Goal: Use online tool/utility: Utilize a website feature to perform a specific function

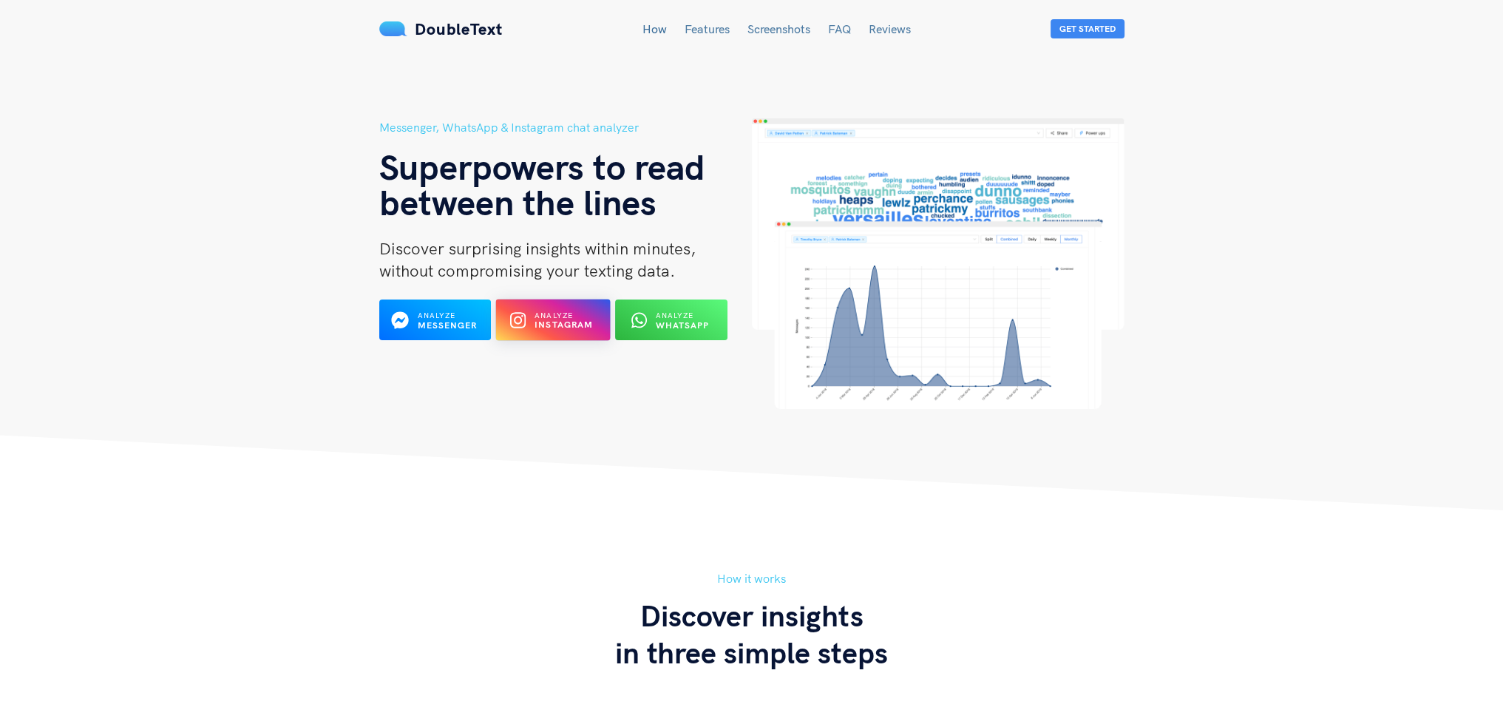
click at [541, 317] on span "Analyze" at bounding box center [554, 316] width 38 height 10
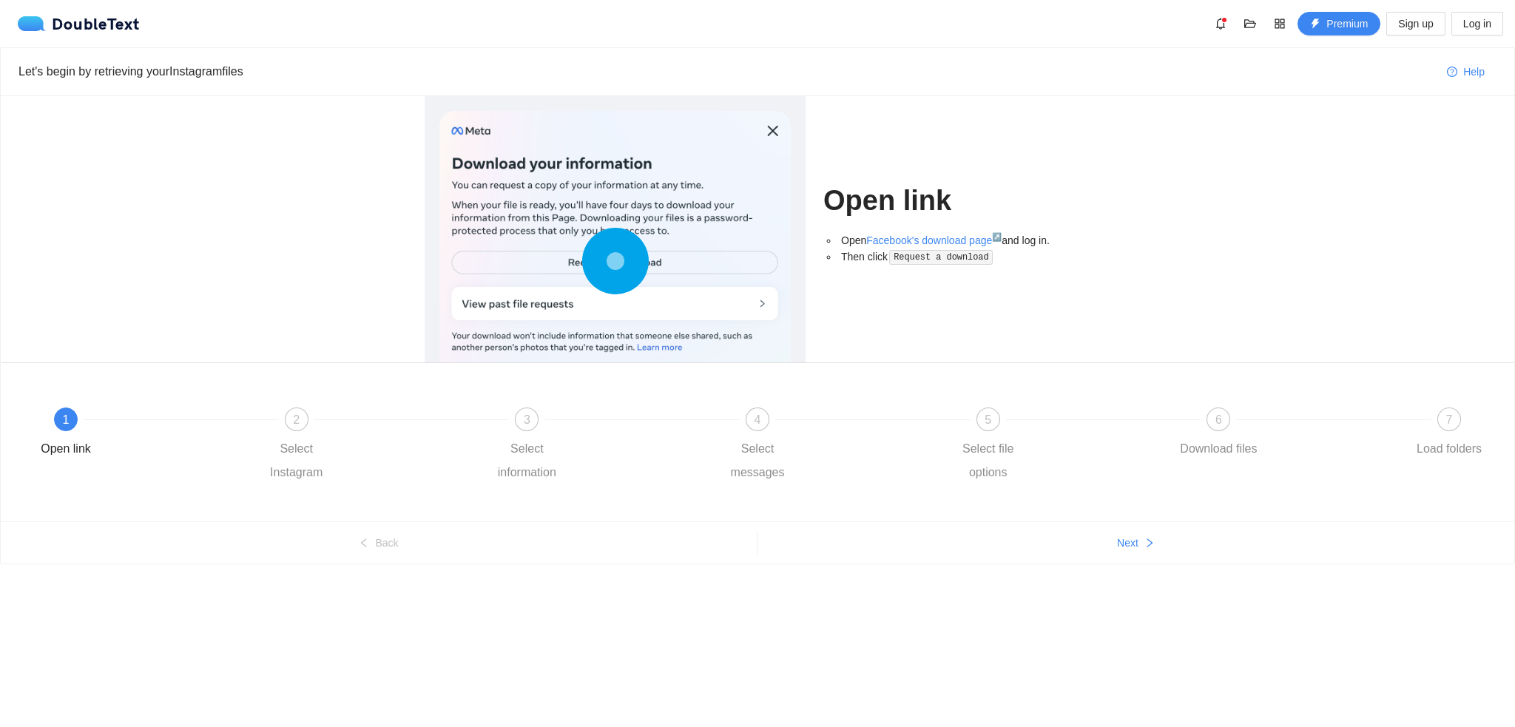
click at [739, 328] on div at bounding box center [614, 264] width 351 height 307
click at [916, 258] on code "Request a download" at bounding box center [941, 257] width 104 height 15
click at [296, 430] on div "2" at bounding box center [297, 419] width 24 height 24
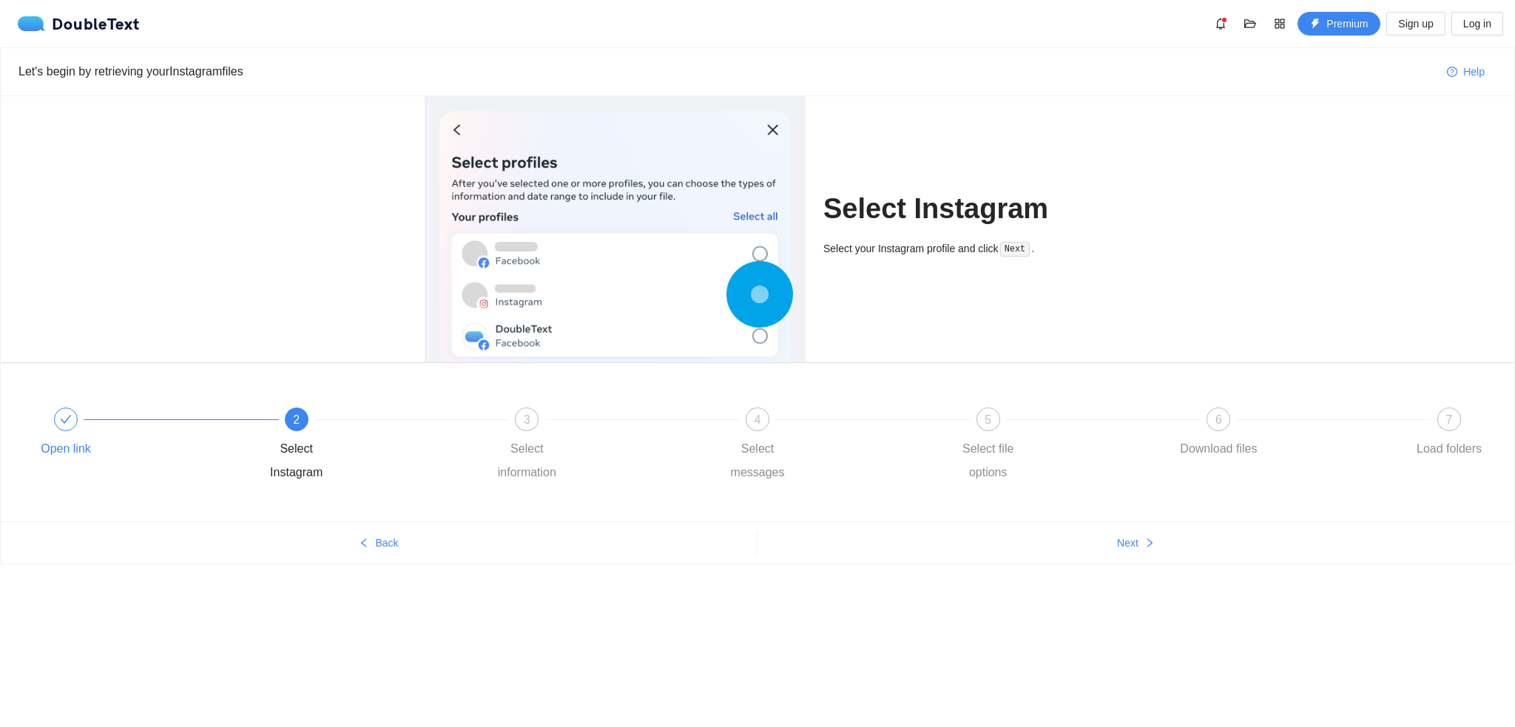
click at [75, 434] on div "Open link" at bounding box center [138, 433] width 231 height 53
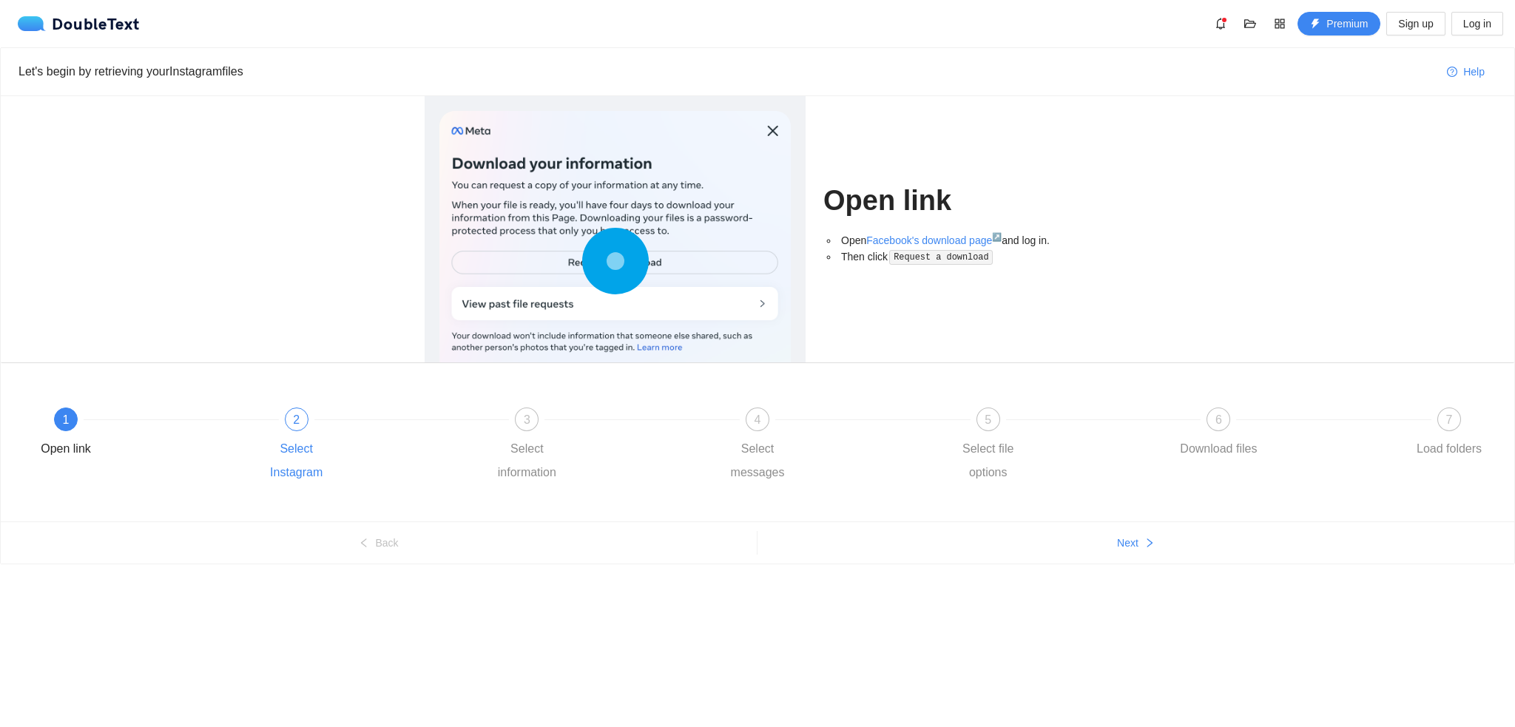
click at [295, 413] on span "2" at bounding box center [296, 419] width 7 height 13
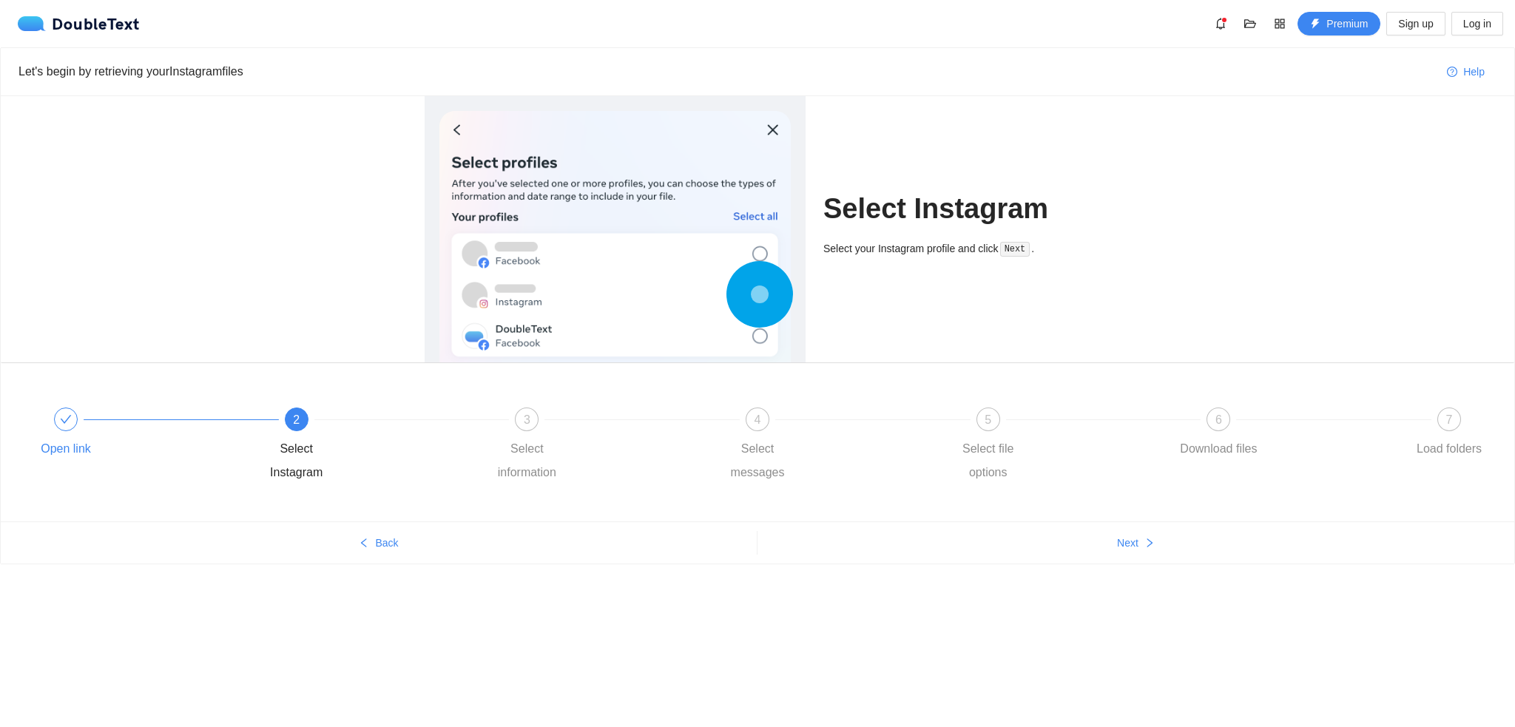
click at [53, 412] on div "Open link" at bounding box center [138, 433] width 231 height 53
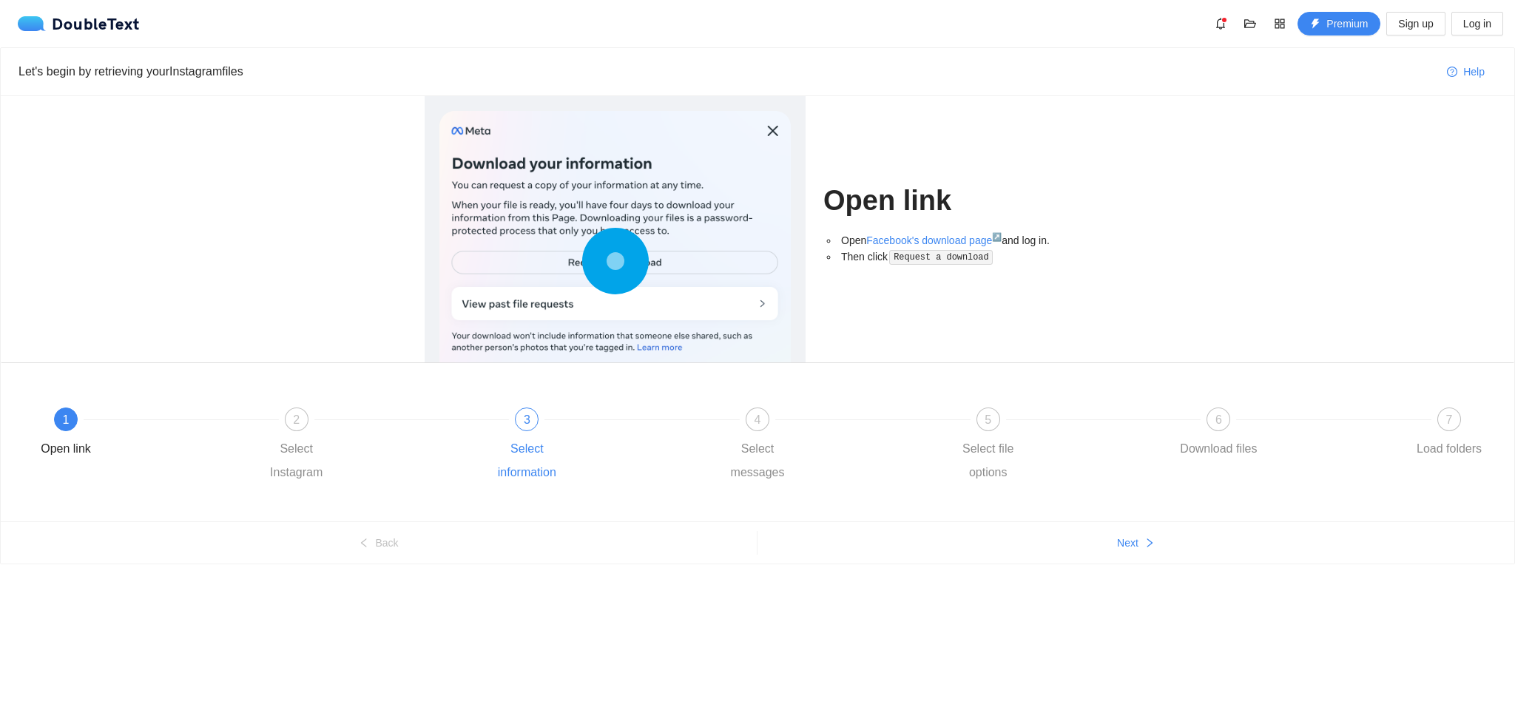
click at [520, 424] on div "3" at bounding box center [527, 419] width 24 height 24
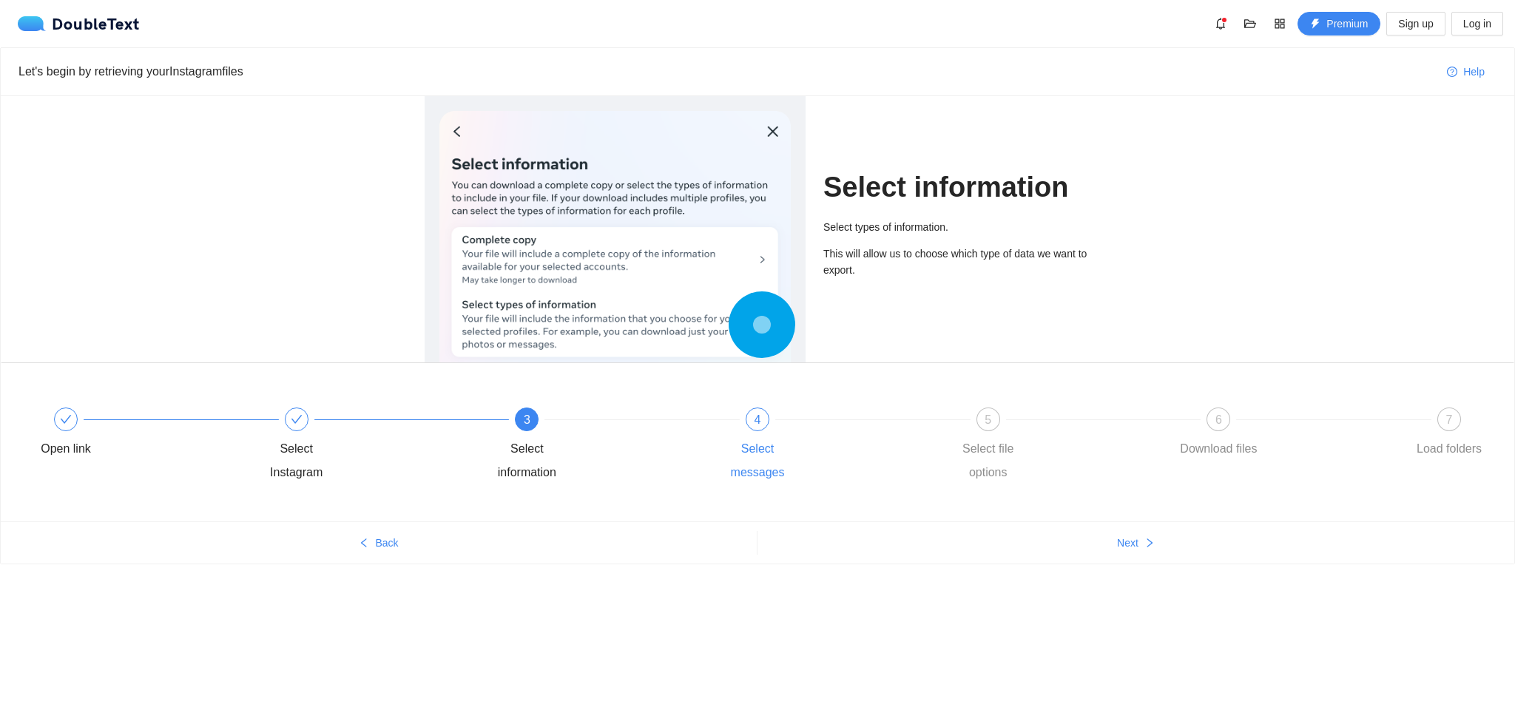
click at [754, 419] on span "4" at bounding box center [757, 419] width 7 height 13
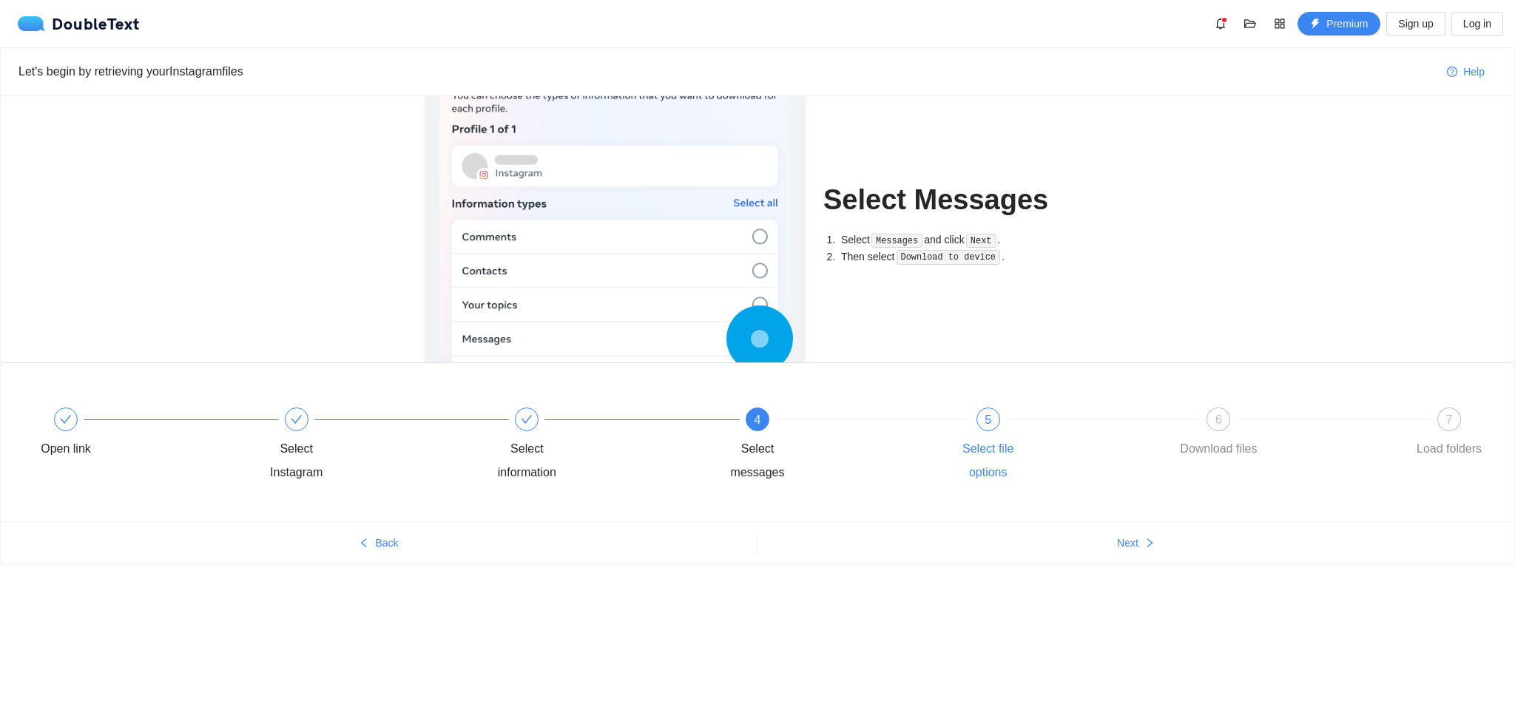
drag, startPoint x: 979, startPoint y: 455, endPoint x: 982, endPoint y: 441, distance: 14.4
click at [980, 452] on div "Select file options" at bounding box center [988, 460] width 86 height 47
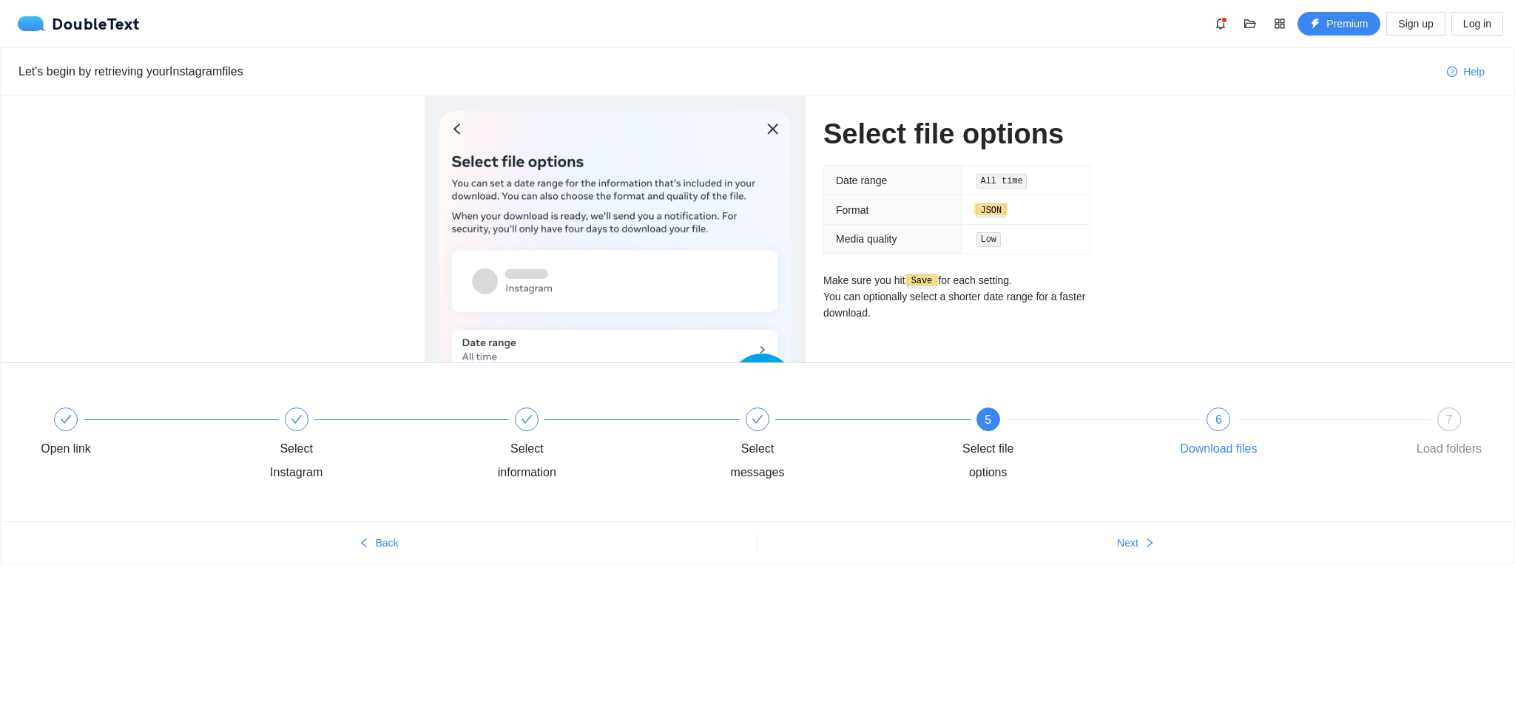
click at [1218, 423] on span "6" at bounding box center [1218, 419] width 7 height 13
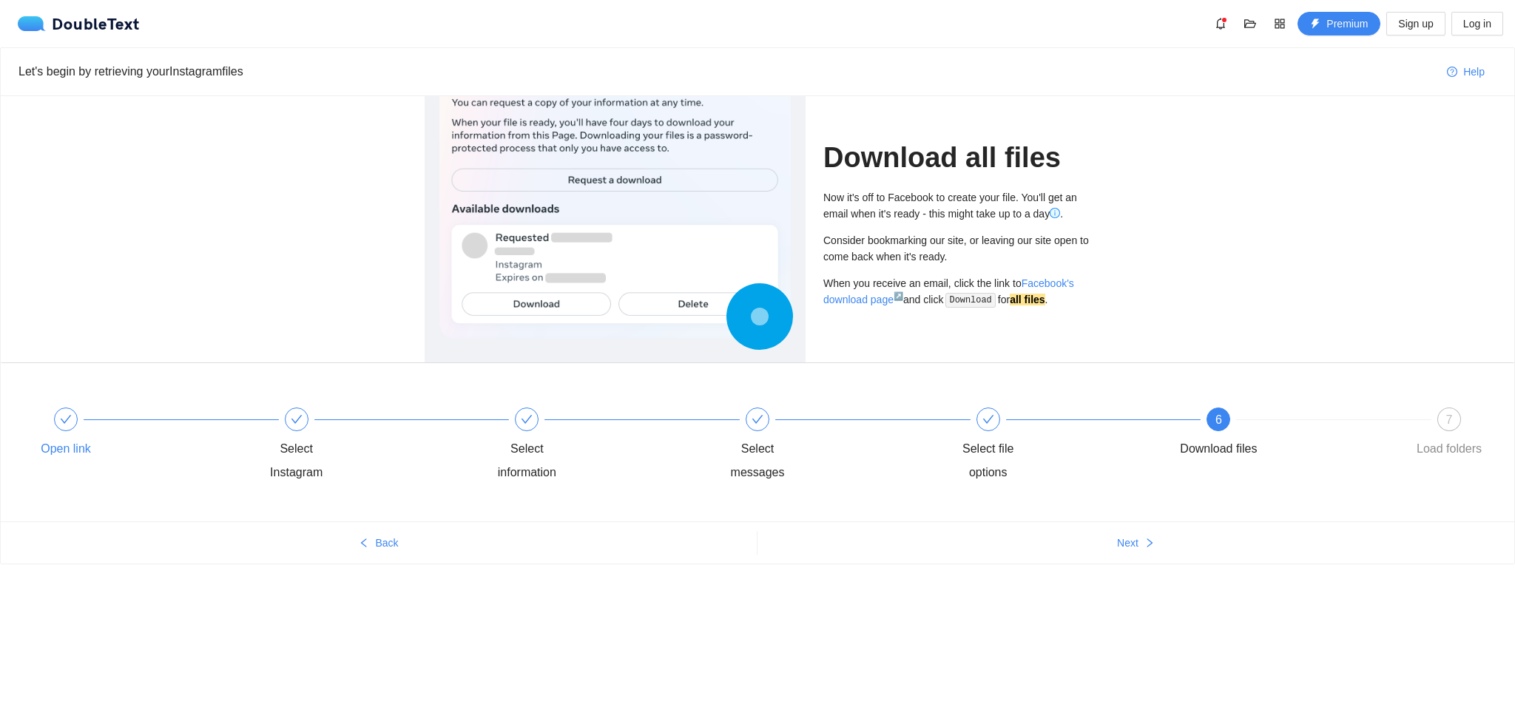
click at [92, 418] on div at bounding box center [181, 419] width 231 height 6
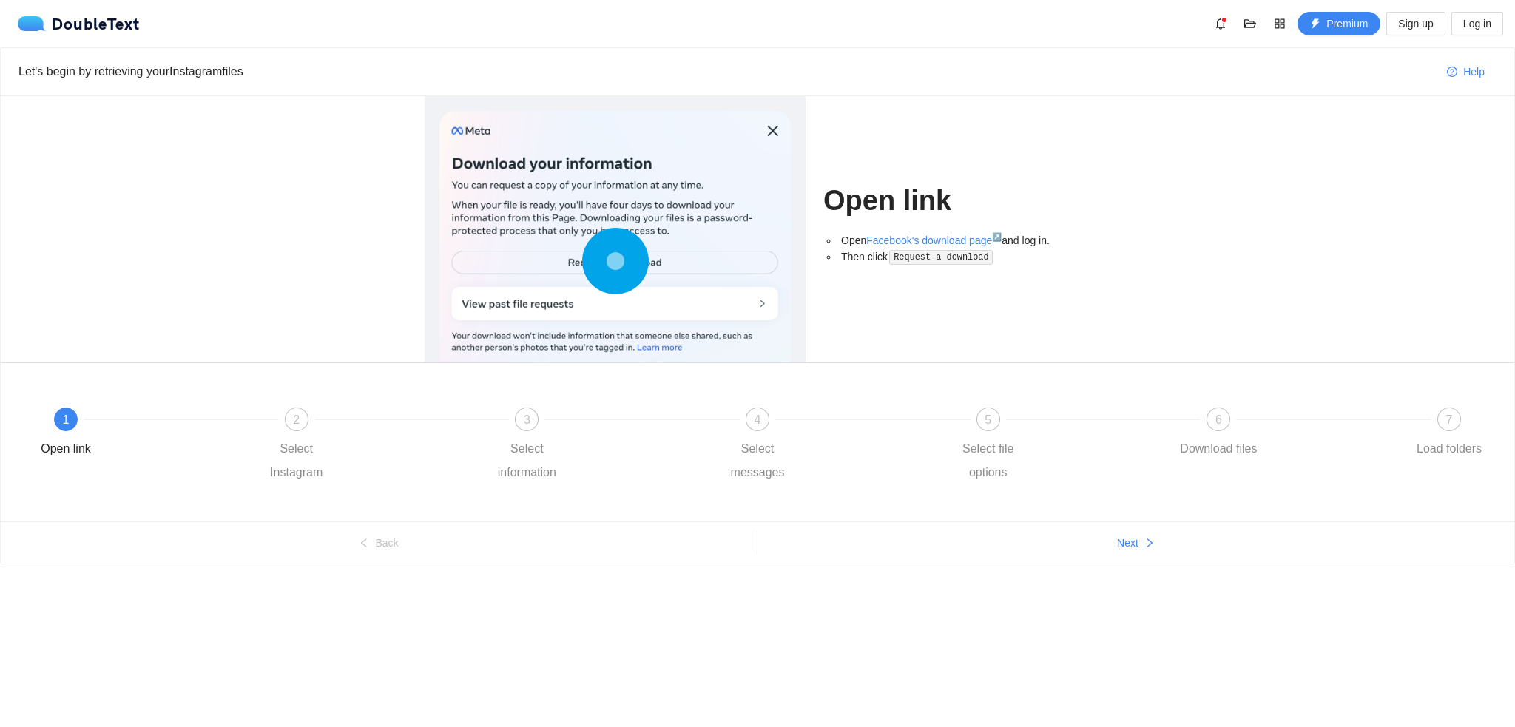
click at [58, 419] on div "1" at bounding box center [66, 419] width 24 height 24
click at [961, 240] on link "Facebook's download page ↗" at bounding box center [933, 240] width 135 height 12
click at [926, 247] on li "Open Facebook's download page ↗ and log in." at bounding box center [964, 240] width 252 height 16
click at [926, 242] on link "Facebook's download page ↗" at bounding box center [933, 240] width 135 height 12
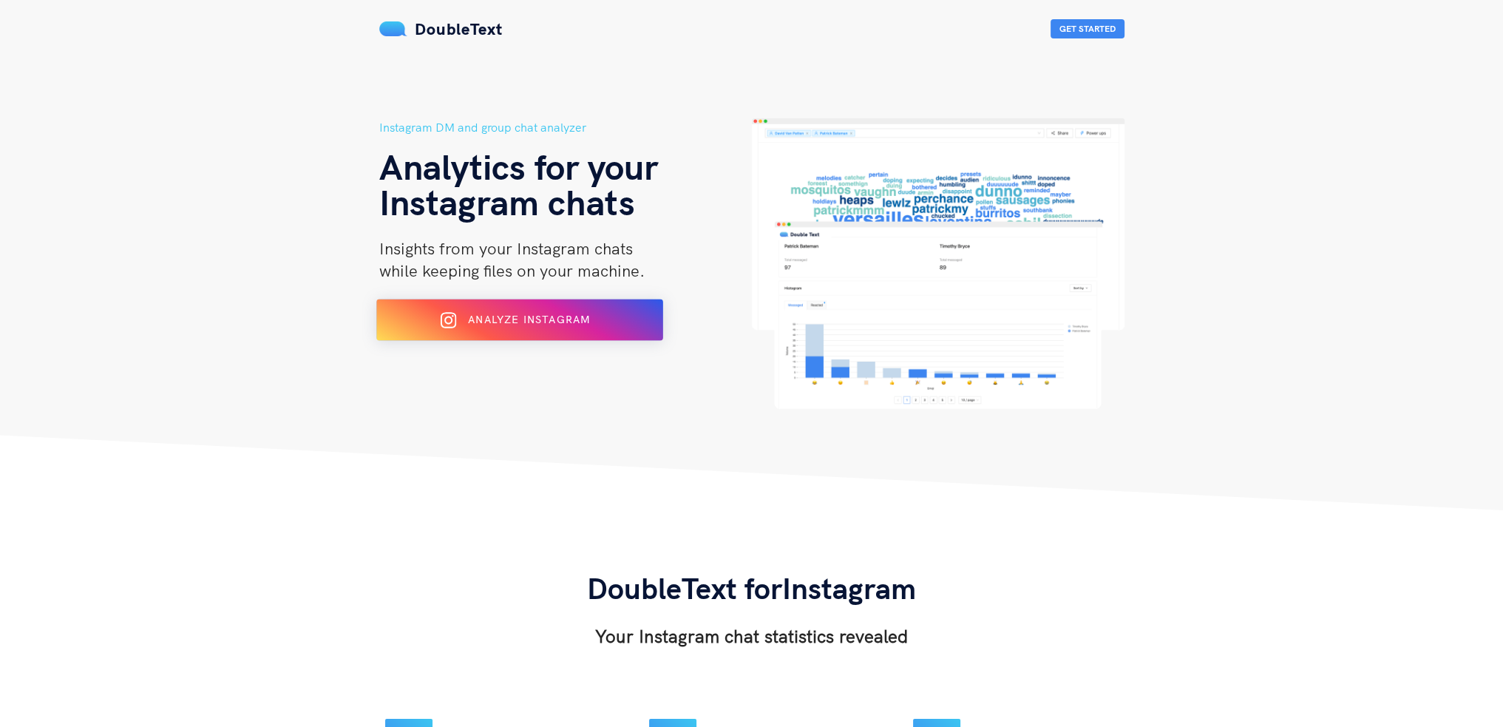
click at [473, 314] on span "Analyze Instagram" at bounding box center [529, 319] width 122 height 13
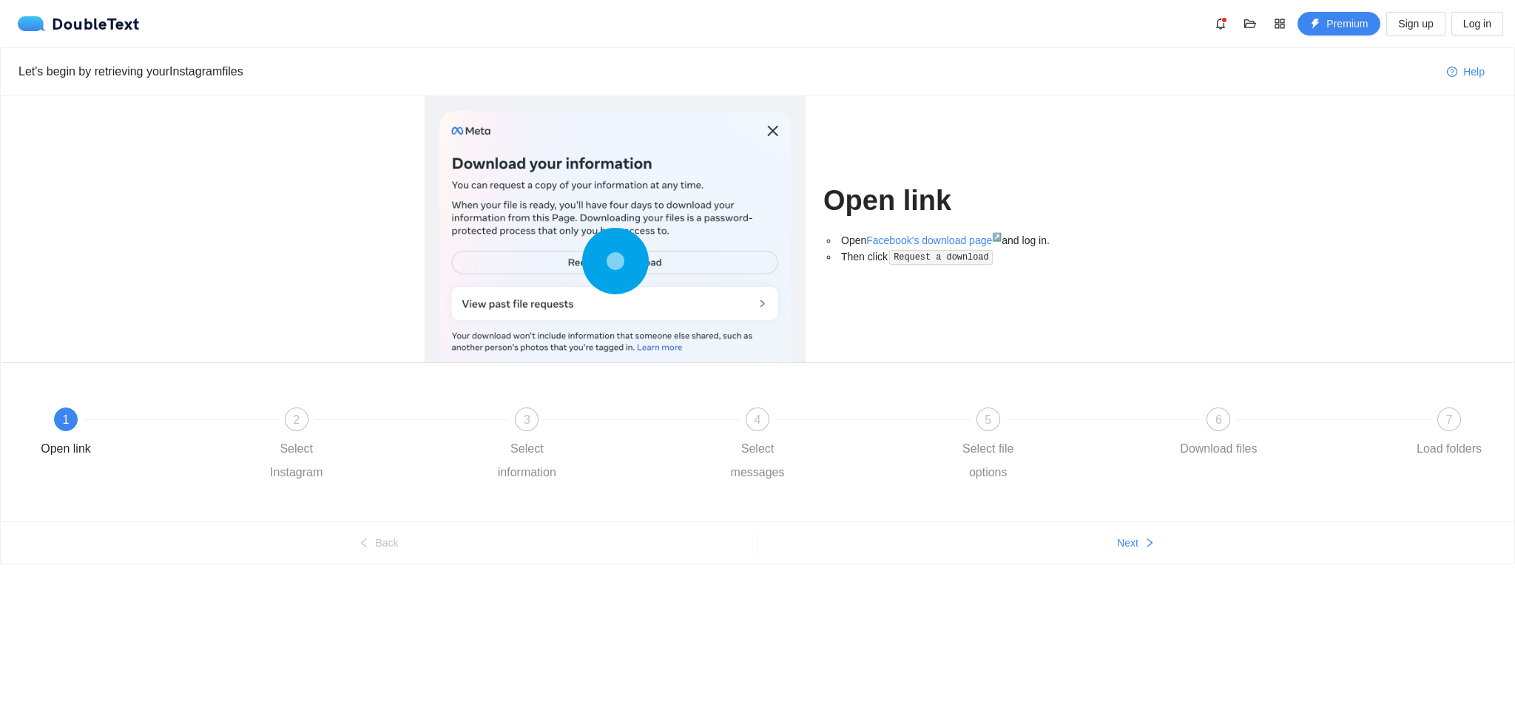
click at [573, 268] on div at bounding box center [614, 264] width 351 height 307
click at [594, 260] on icon at bounding box center [615, 261] width 67 height 67
click at [620, 259] on circle at bounding box center [614, 260] width 21 height 21
click at [970, 242] on link "Facebook's download page ↗" at bounding box center [933, 240] width 135 height 12
